Goal: Navigation & Orientation: Find specific page/section

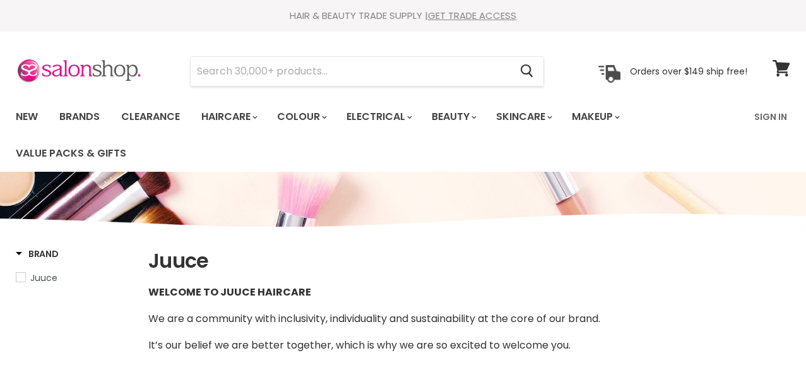
select select "manual"
click at [162, 116] on link "Clearance" at bounding box center [151, 117] width 78 height 27
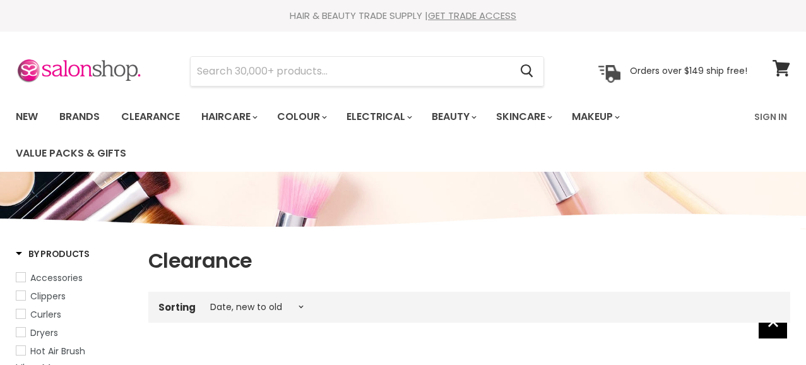
select select "created-descending"
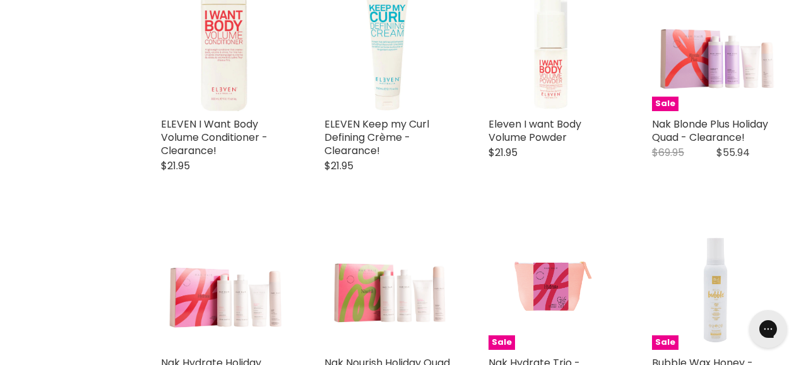
scroll to position [1762, 0]
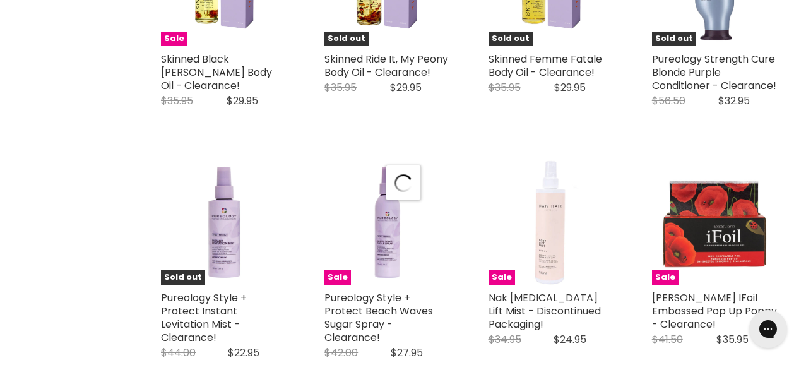
select select "created-descending"
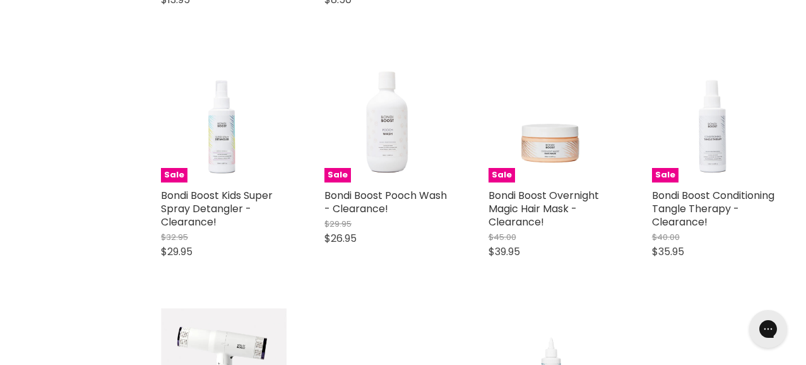
scroll to position [5427, 0]
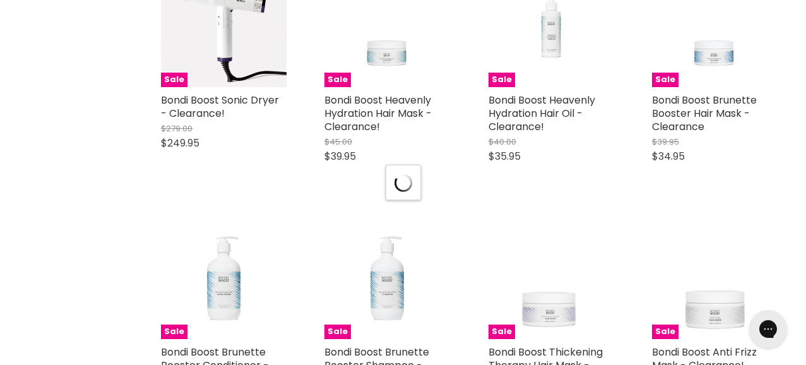
scroll to position [5776, 0]
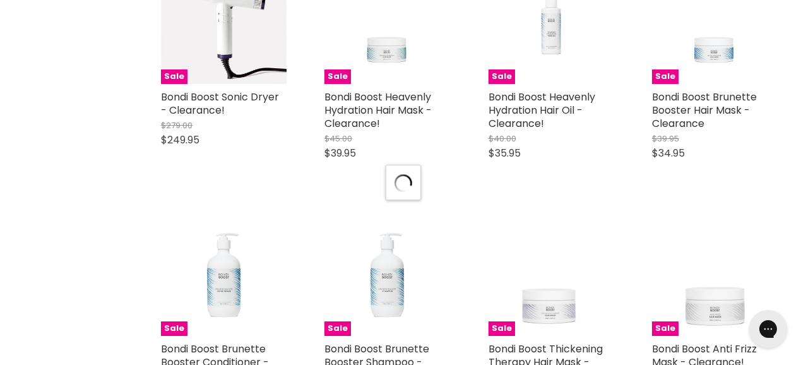
select select "created-descending"
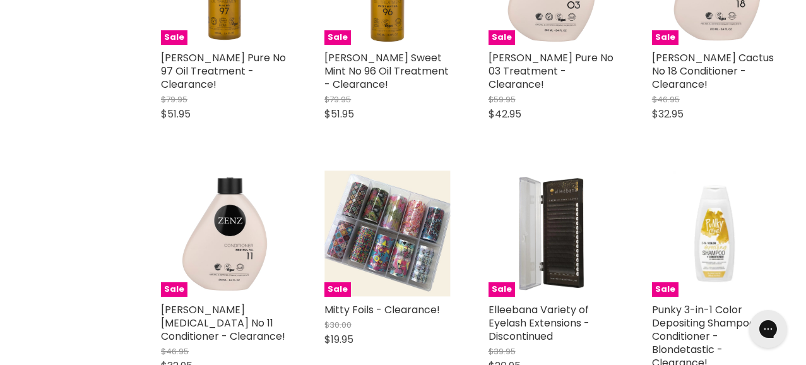
scroll to position [8400, 0]
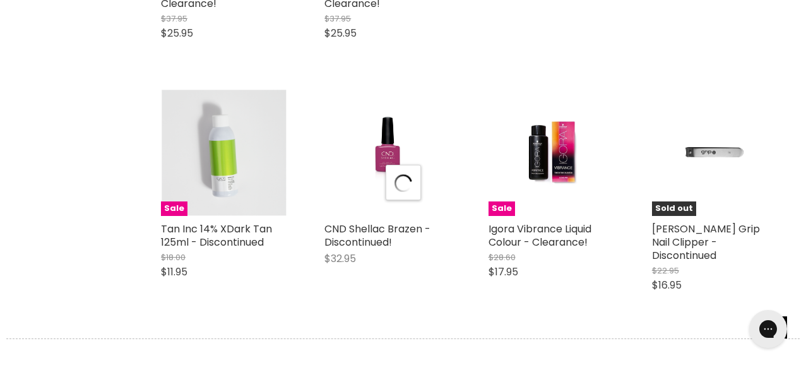
scroll to position [9082, 0]
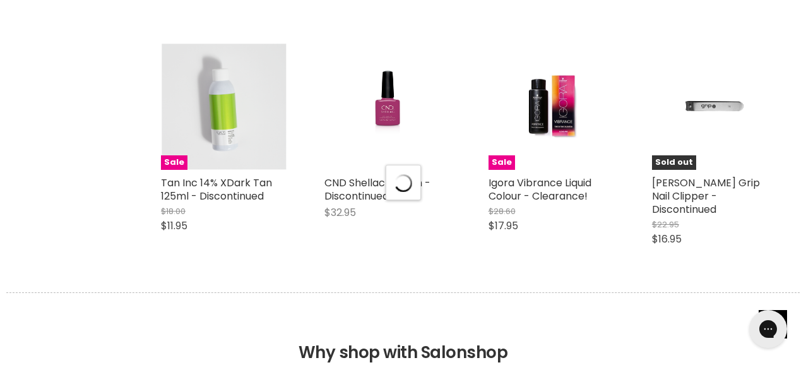
select select "created-descending"
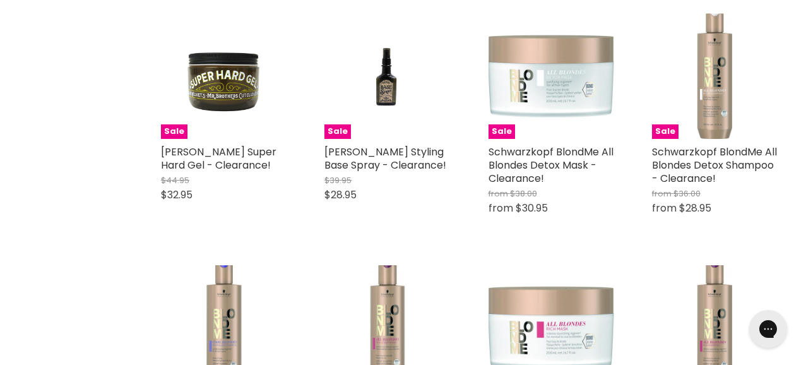
scroll to position [10611, 0]
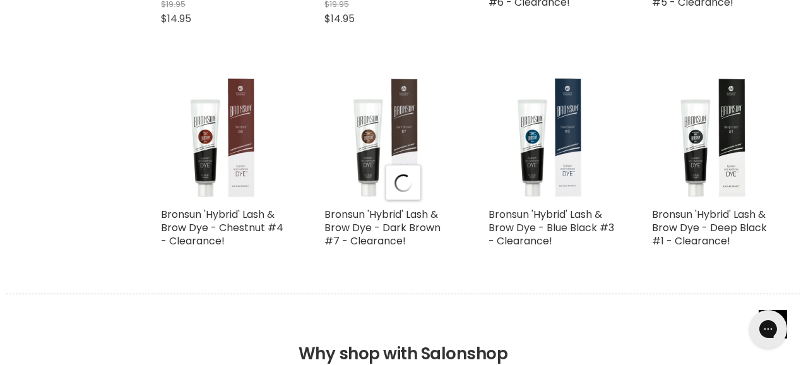
scroll to position [12125, 0]
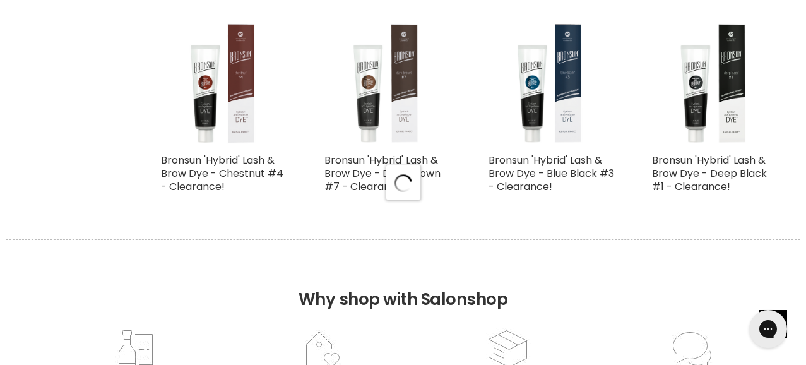
select select "created-descending"
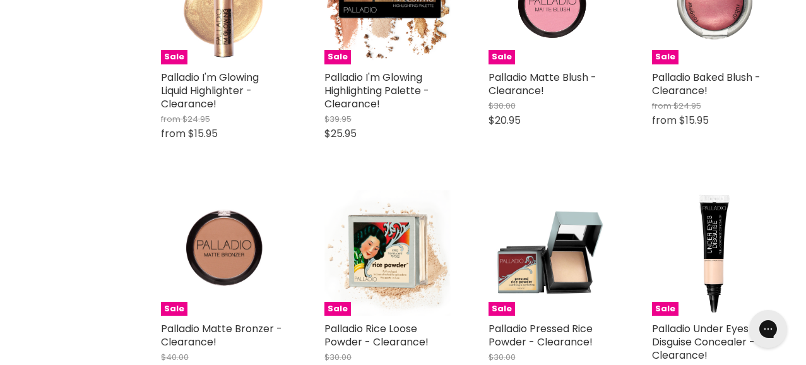
scroll to position [13955, 0]
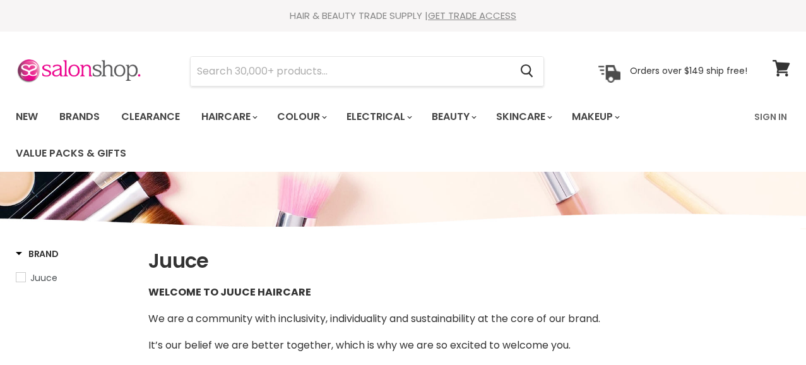
select select "manual"
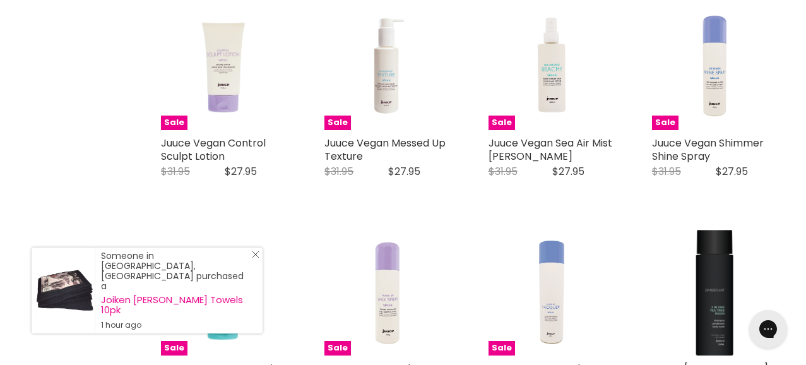
scroll to position [2633, 0]
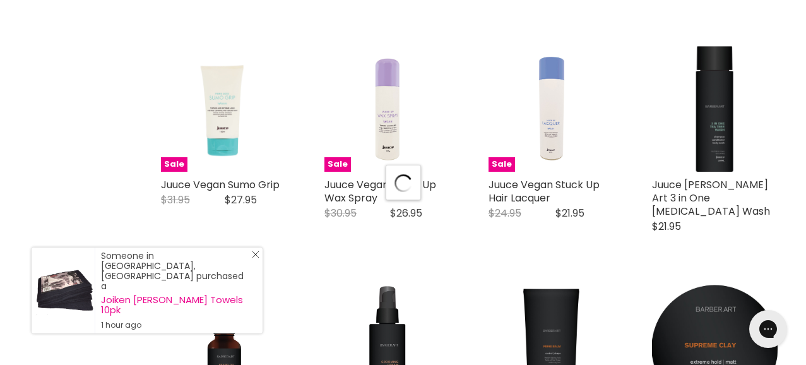
select select "manual"
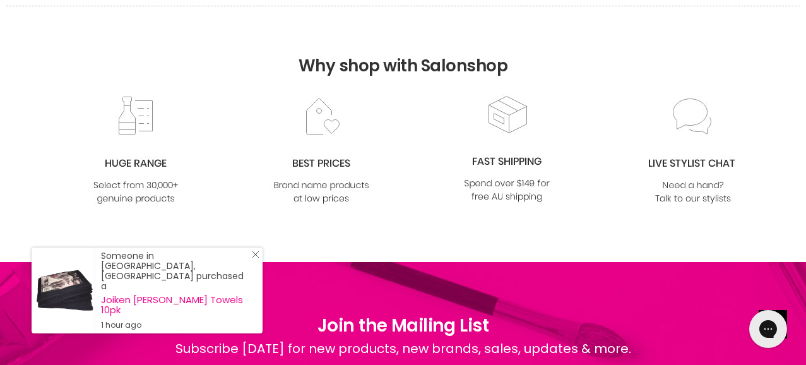
scroll to position [4293, 0]
